Goal: Transaction & Acquisition: Purchase product/service

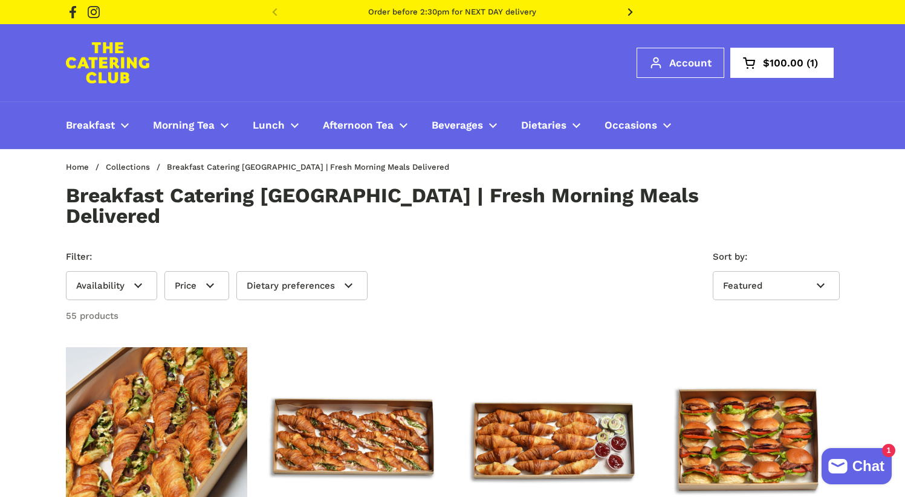
click at [199, 367] on img at bounding box center [156, 438] width 200 height 200
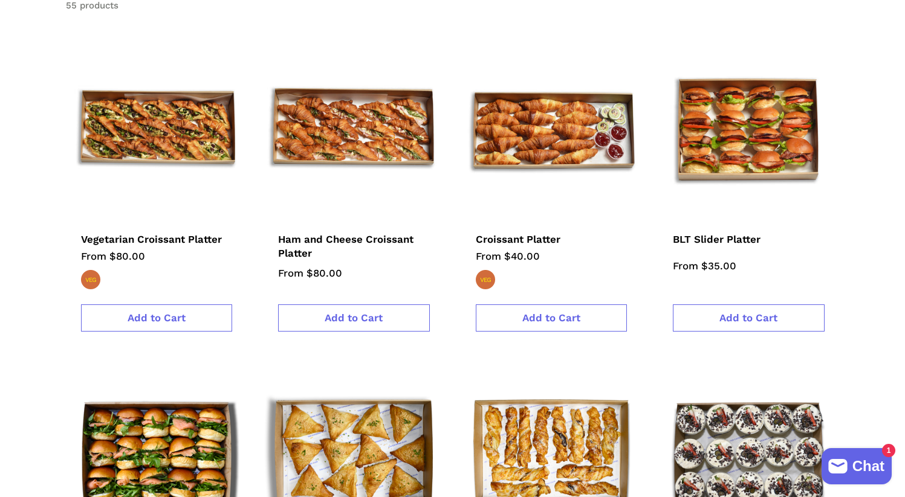
scroll to position [373, 0]
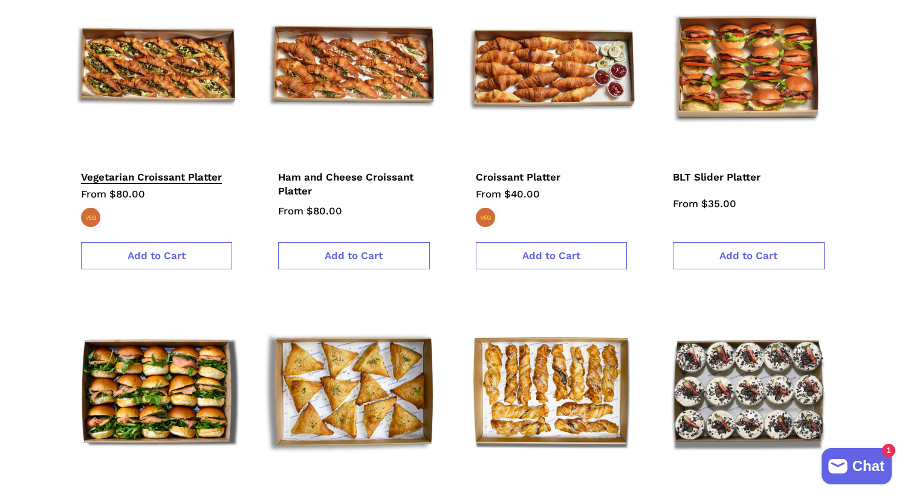
click at [141, 171] on span "Vegetarian Croissant Platter" at bounding box center [151, 178] width 141 height 14
